Goal: Task Accomplishment & Management: Use online tool/utility

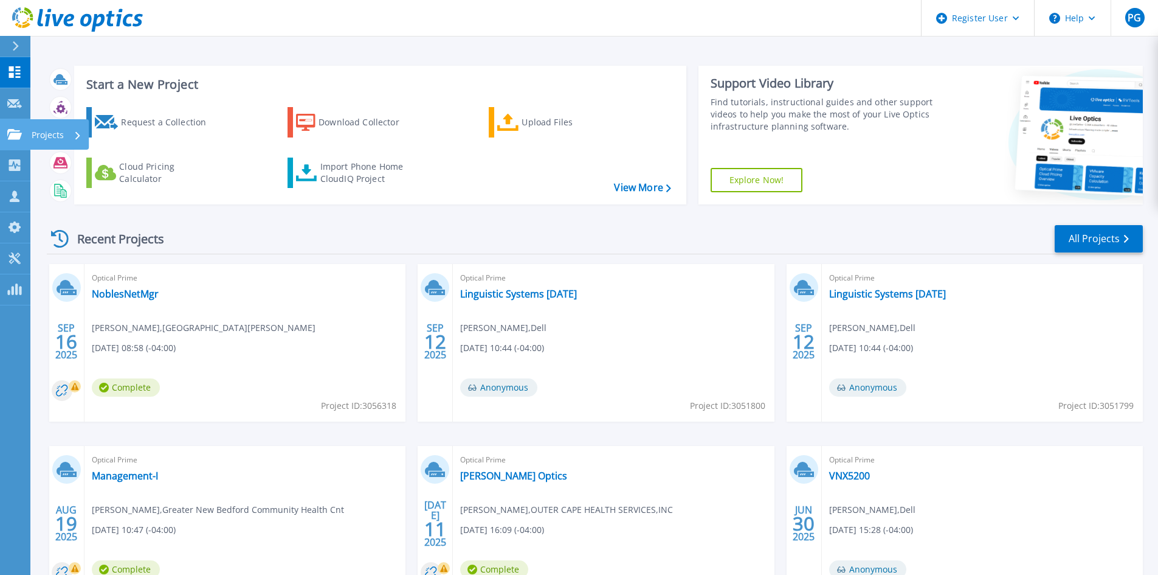
click at [6, 134] on link "Projects Projects" at bounding box center [15, 134] width 30 height 31
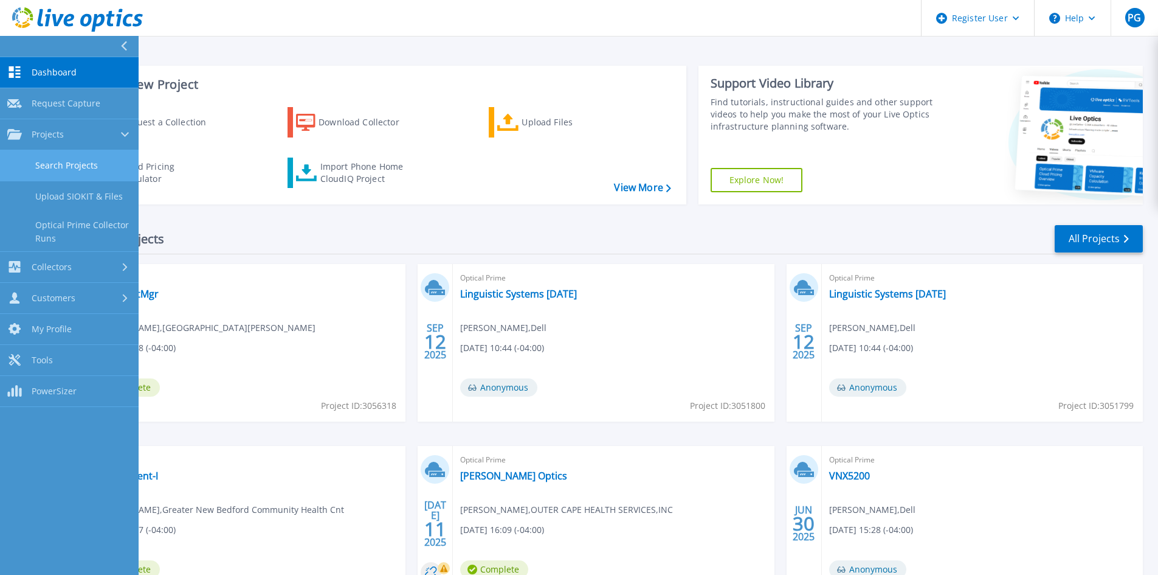
click at [61, 162] on link "Search Projects" at bounding box center [69, 165] width 139 height 31
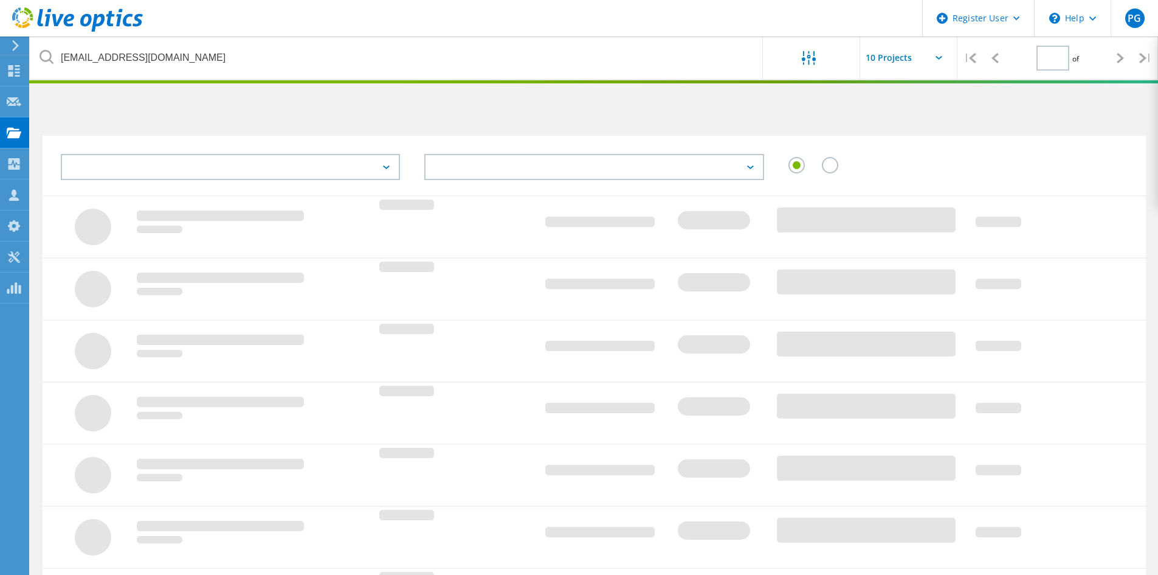
type input "1"
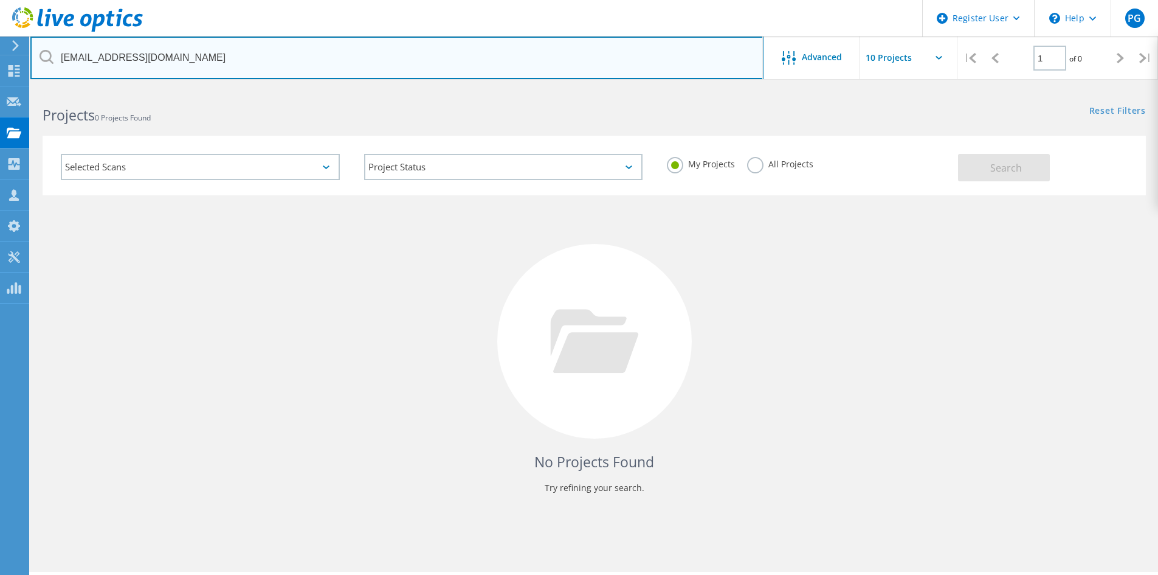
click at [202, 60] on input "dbrady@regencytrans.com" at bounding box center [396, 57] width 733 height 43
paste input "akorreshi@linguist"
type input "akorreshi@linguist.com"
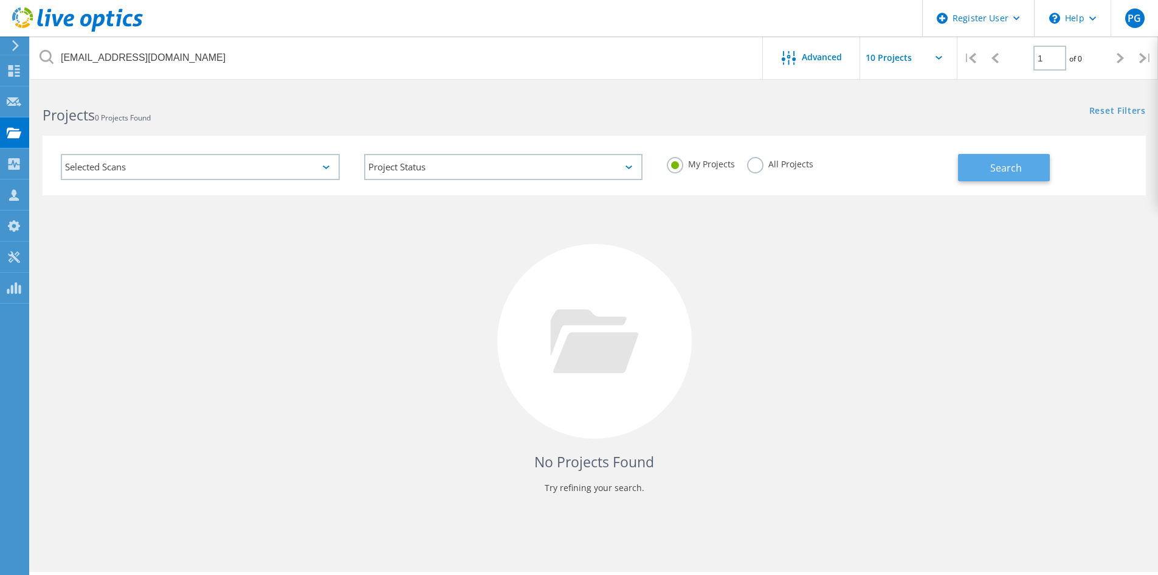
click at [1001, 161] on span "Search" at bounding box center [1007, 167] width 32 height 13
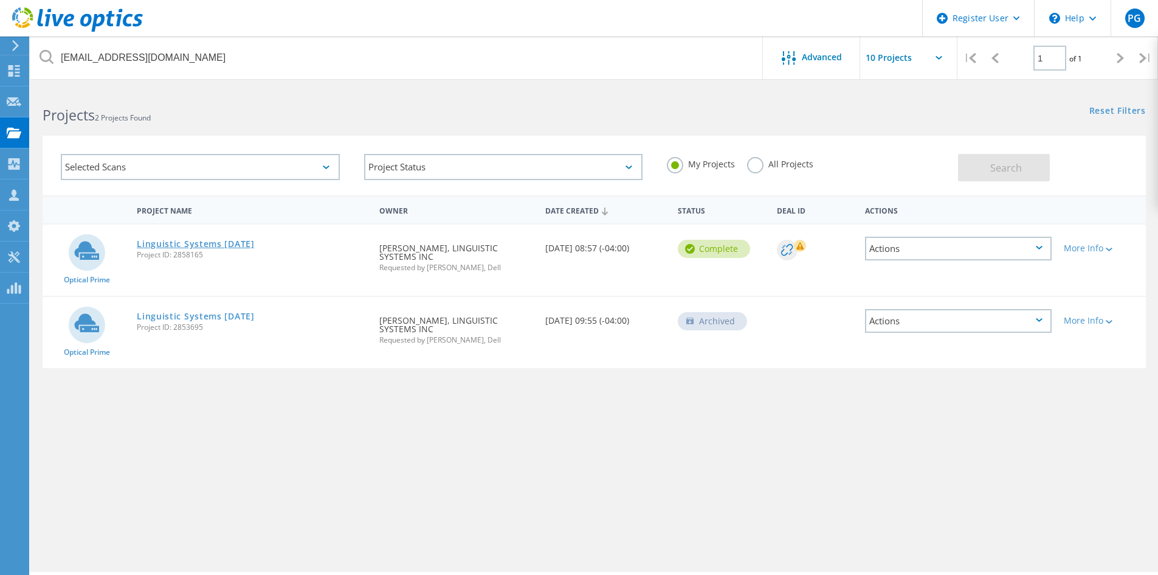
click at [182, 246] on link "Linguistic Systems [DATE]" at bounding box center [196, 244] width 118 height 9
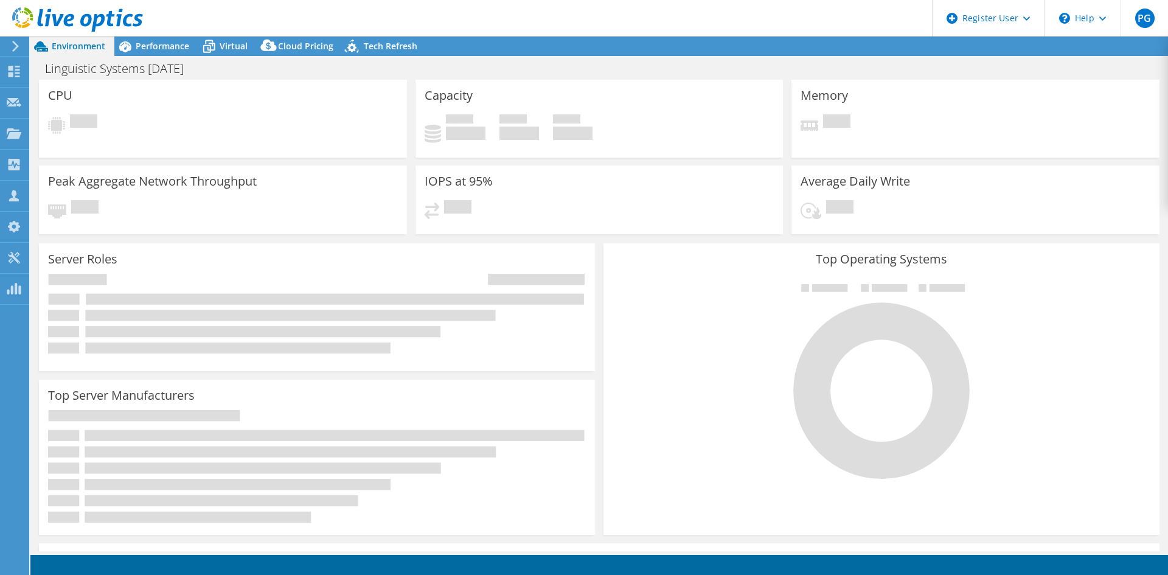
select select "USD"
